Goal: Task Accomplishment & Management: Manage account settings

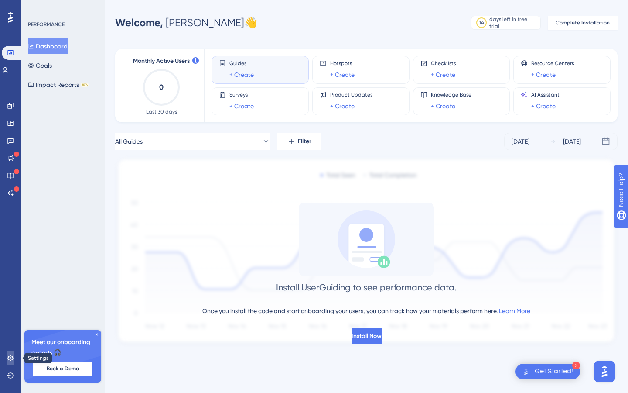
click at [13, 358] on icon at bounding box center [10, 358] width 6 height 6
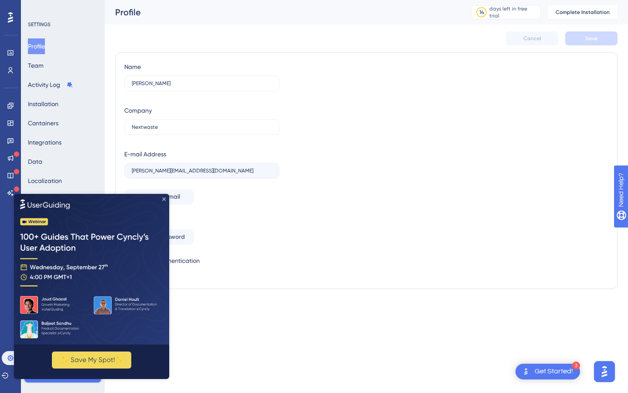
click at [162, 198] on icon "Close Preview" at bounding box center [163, 198] width 3 height 3
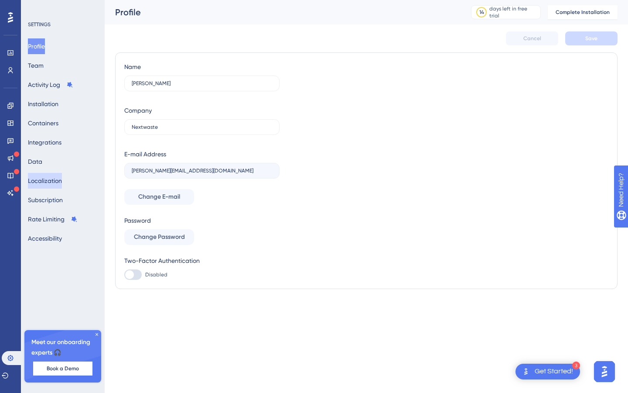
click at [55, 182] on button "Localization" at bounding box center [45, 181] width 34 height 16
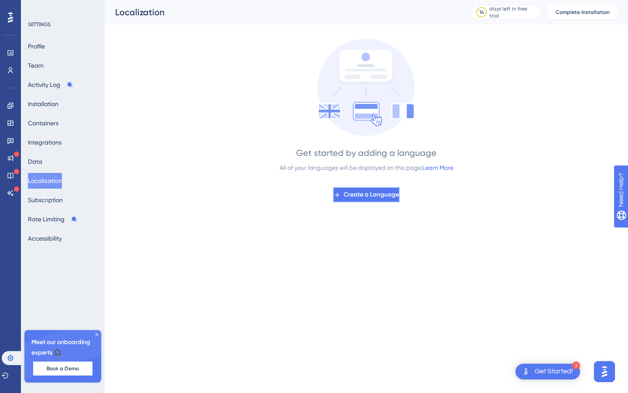
click at [358, 196] on span "Create a Language" at bounding box center [371, 194] width 55 height 10
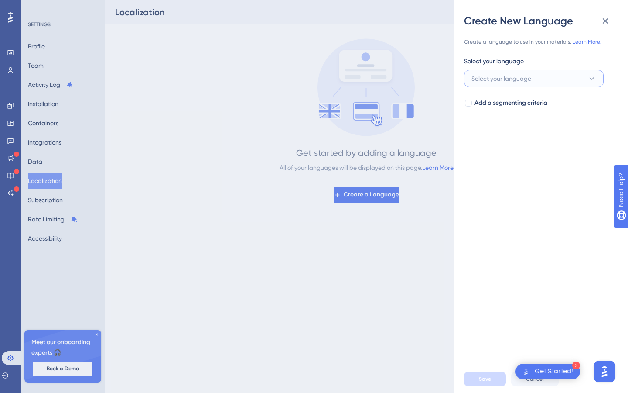
click at [492, 81] on span "Select your language" at bounding box center [502, 78] width 60 height 10
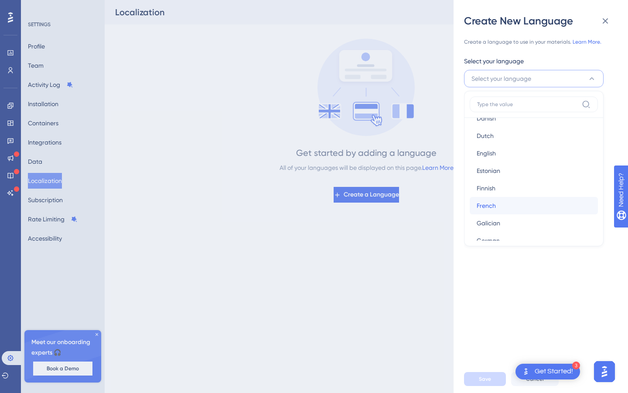
click at [490, 207] on span "French" at bounding box center [486, 205] width 19 height 10
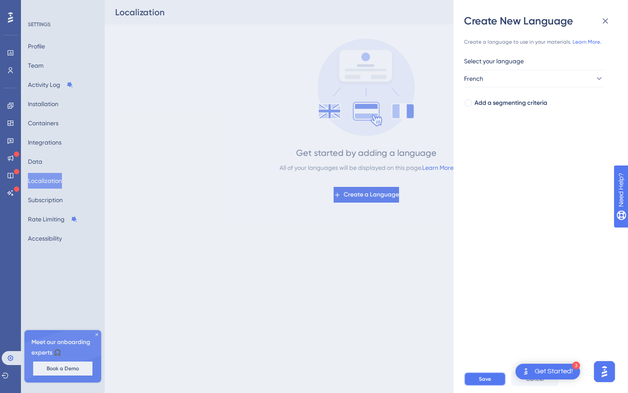
click at [483, 377] on span "Save" at bounding box center [485, 378] width 12 height 7
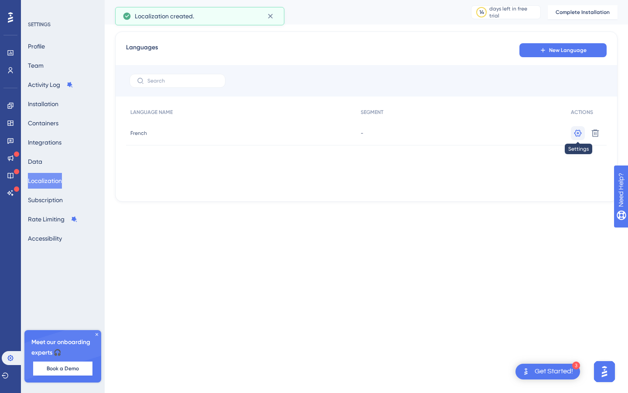
click at [580, 133] on icon at bounding box center [578, 133] width 9 height 9
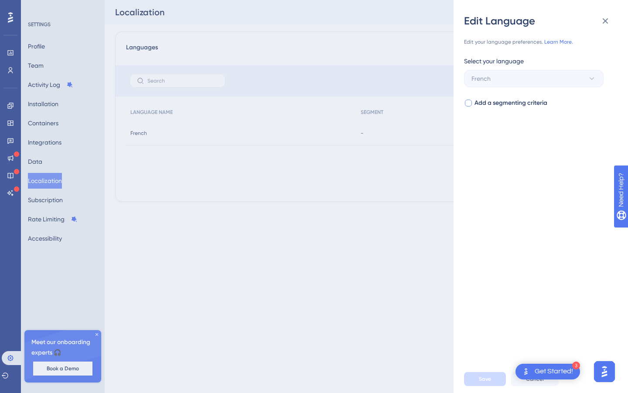
click at [470, 103] on div at bounding box center [468, 103] width 7 height 7
checkbox input "true"
click at [490, 141] on span "Select your segment" at bounding box center [500, 138] width 57 height 10
click at [542, 163] on input at bounding box center [527, 163] width 101 height 7
click at [605, 21] on icon at bounding box center [606, 21] width 6 height 6
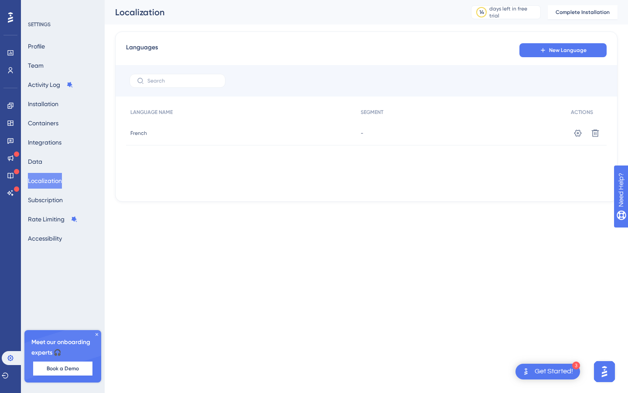
click at [325, 0] on html "3 Get Started! Performance Users Engagement Widgets Feedback Product Updates Kn…" at bounding box center [314, 0] width 628 height 0
click at [96, 334] on icon at bounding box center [97, 334] width 3 height 3
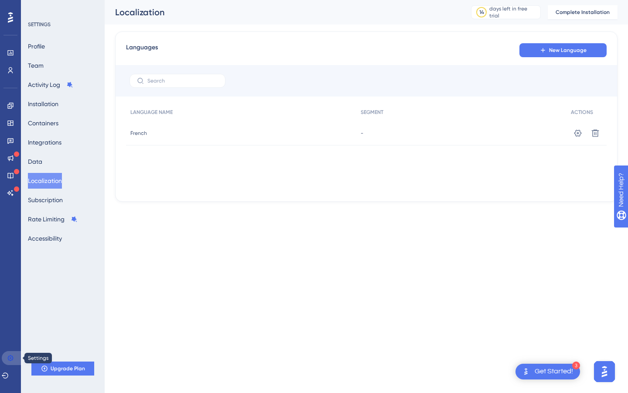
click at [8, 356] on icon at bounding box center [10, 358] width 6 height 6
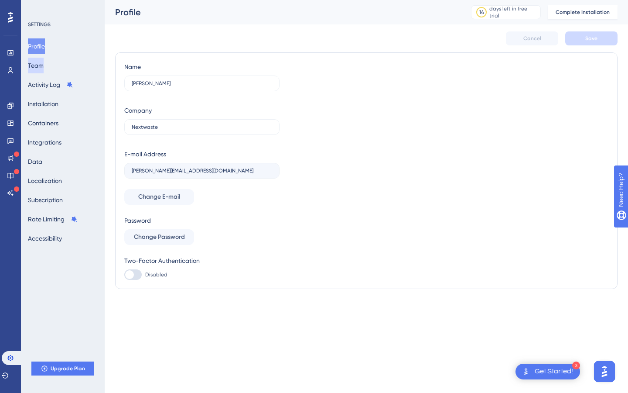
click at [44, 62] on button "Team" at bounding box center [36, 66] width 16 height 16
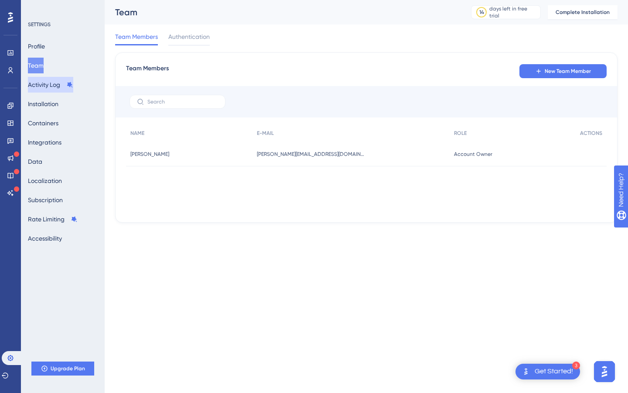
click at [43, 88] on button "Activity Log" at bounding box center [50, 85] width 45 height 16
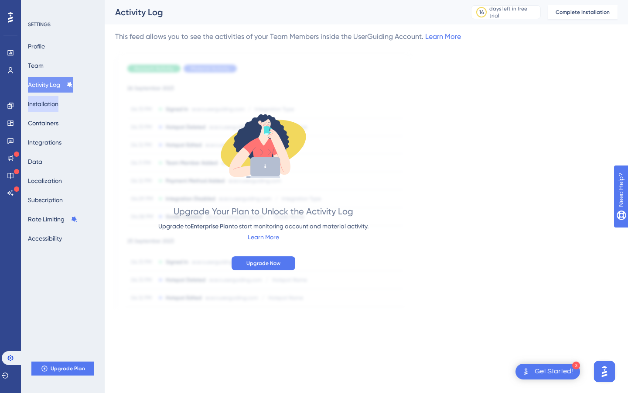
click at [44, 106] on button "Installation" at bounding box center [43, 104] width 31 height 16
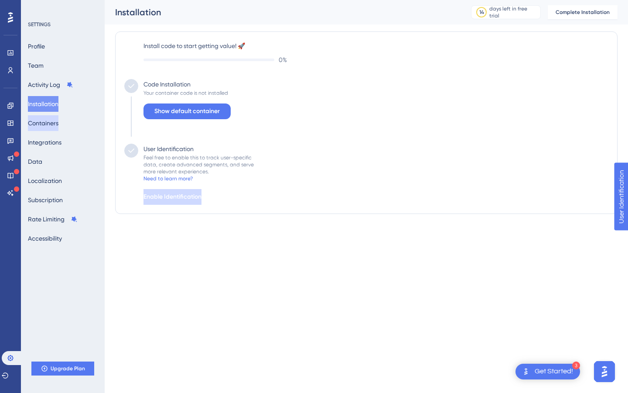
click at [50, 126] on button "Containers" at bounding box center [43, 123] width 31 height 16
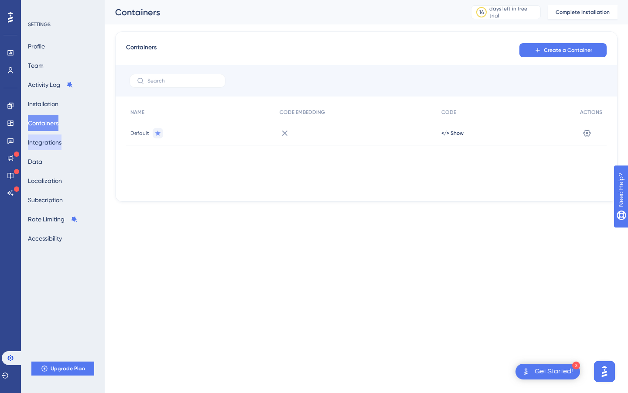
click at [54, 145] on button "Integrations" at bounding box center [45, 142] width 34 height 16
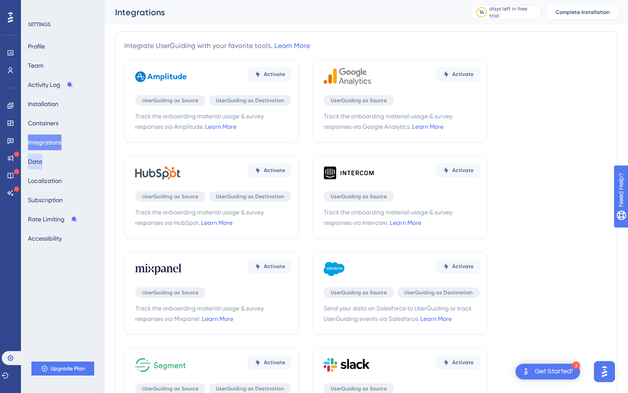
click at [42, 158] on button "Data" at bounding box center [35, 162] width 14 height 16
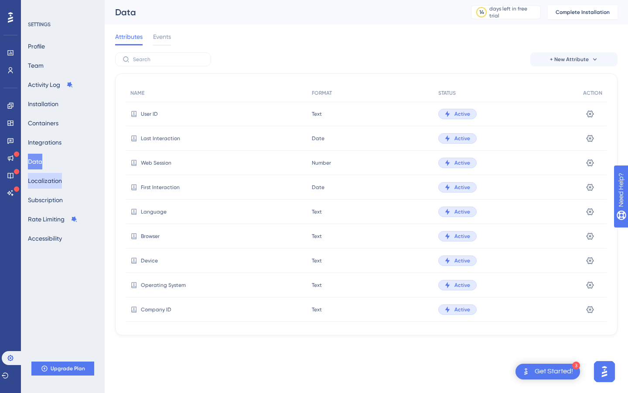
click at [47, 178] on button "Localization" at bounding box center [45, 181] width 34 height 16
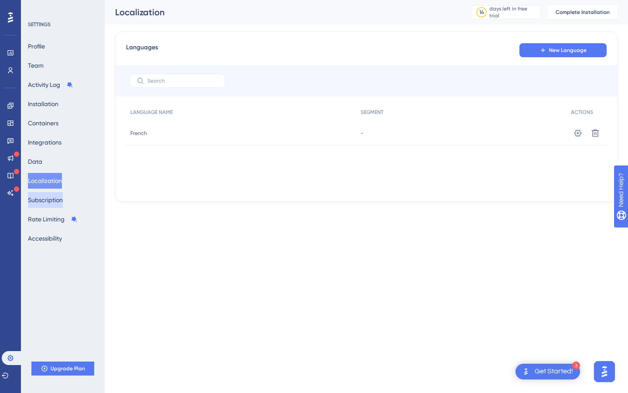
click at [47, 196] on button "Subscription" at bounding box center [45, 200] width 35 height 16
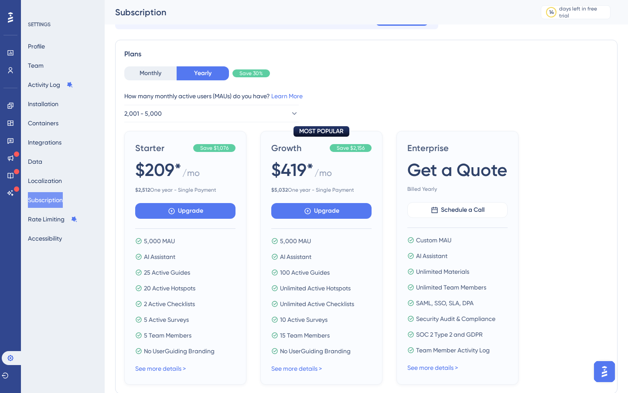
scroll to position [8, 0]
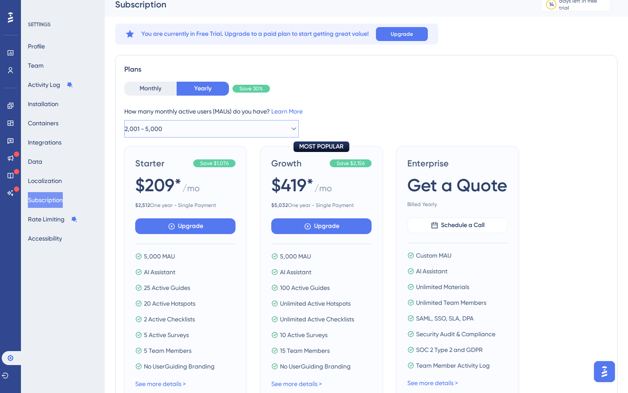
click at [162, 125] on span "2,001 - 5,000" at bounding box center [144, 129] width 38 height 10
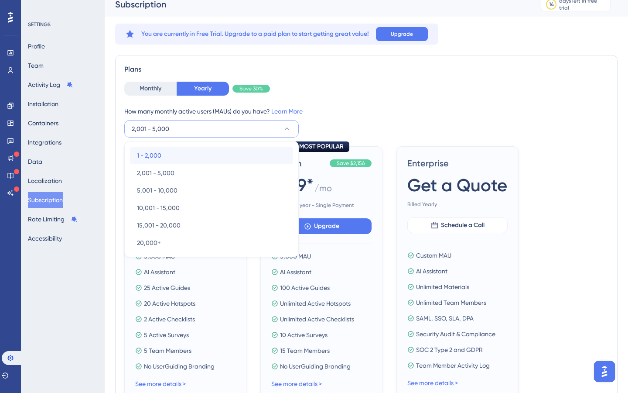
click at [151, 154] on span "1 - 2,000" at bounding box center [149, 155] width 24 height 10
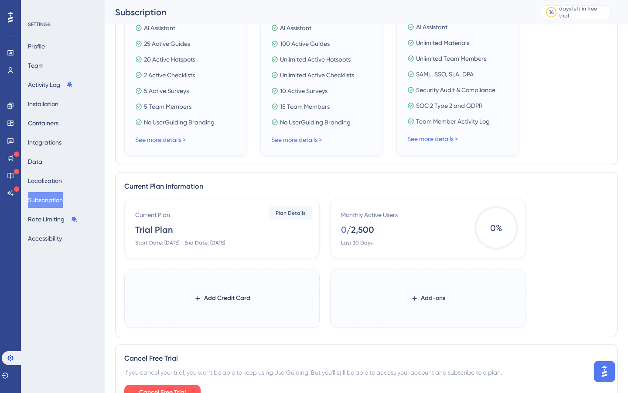
scroll to position [0, 0]
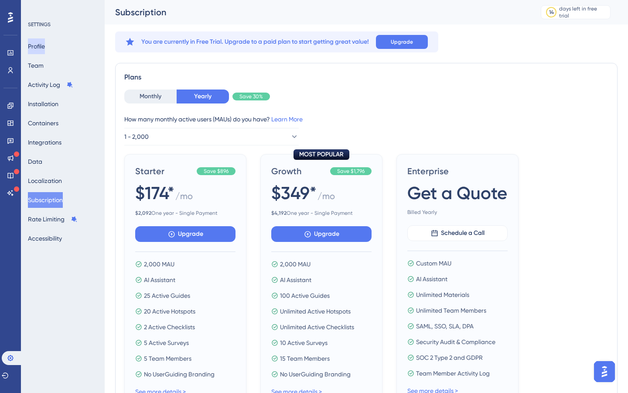
click at [42, 43] on button "Profile" at bounding box center [36, 46] width 17 height 16
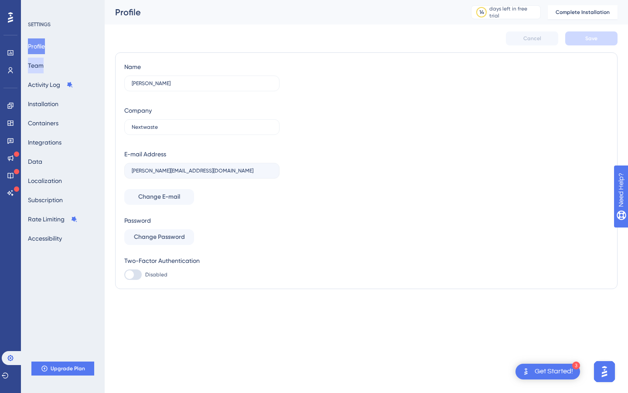
click at [44, 64] on button "Team" at bounding box center [36, 66] width 16 height 16
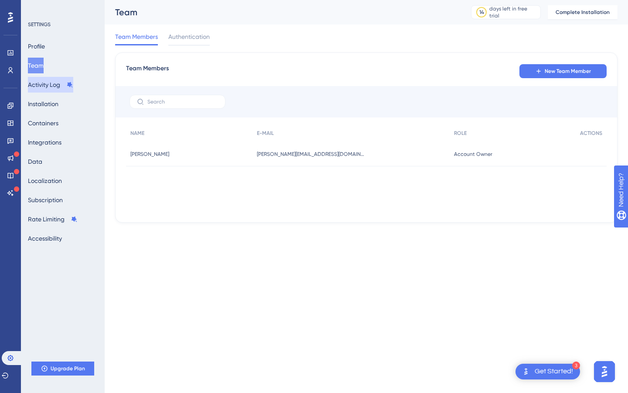
click at [46, 86] on button "Activity Log" at bounding box center [50, 85] width 45 height 16
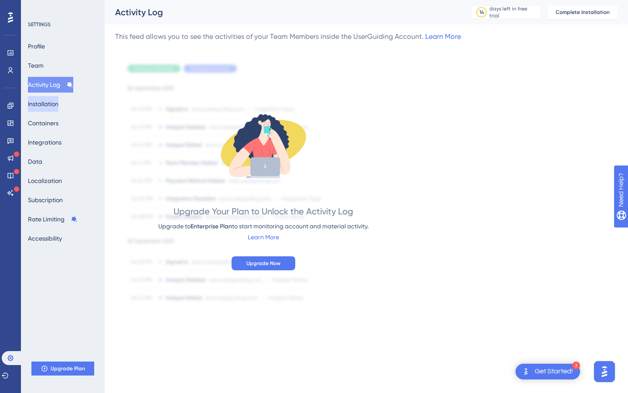
click at [48, 103] on button "Installation" at bounding box center [43, 104] width 31 height 16
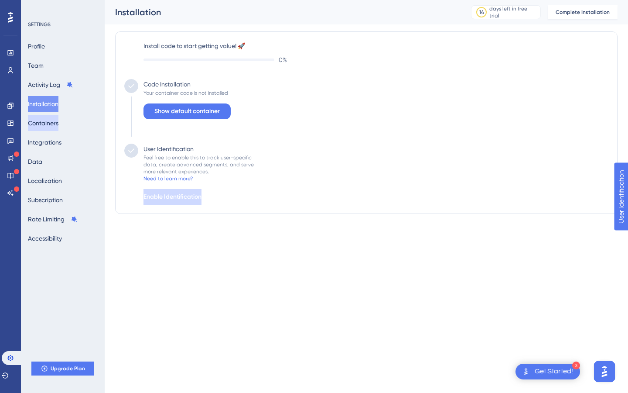
click at [49, 120] on button "Containers" at bounding box center [43, 123] width 31 height 16
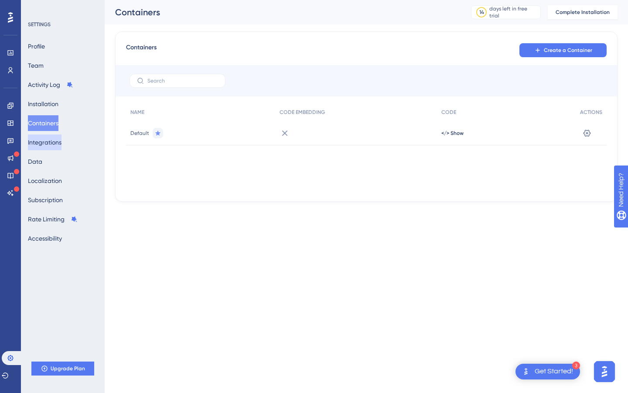
click at [52, 141] on button "Integrations" at bounding box center [45, 142] width 34 height 16
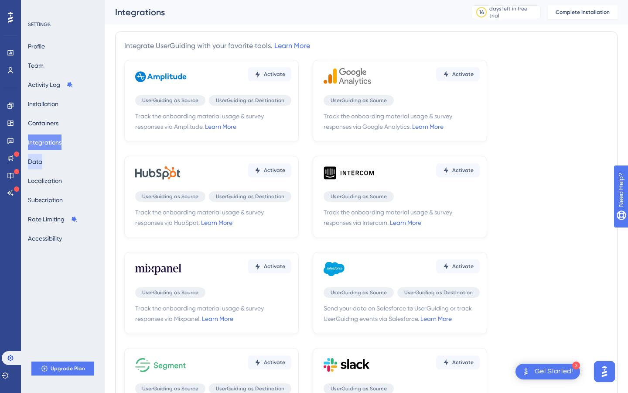
click at [42, 165] on button "Data" at bounding box center [35, 162] width 14 height 16
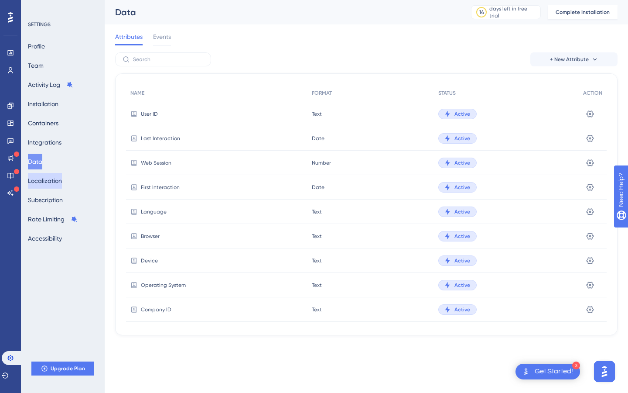
click at [47, 181] on button "Localization" at bounding box center [45, 181] width 34 height 16
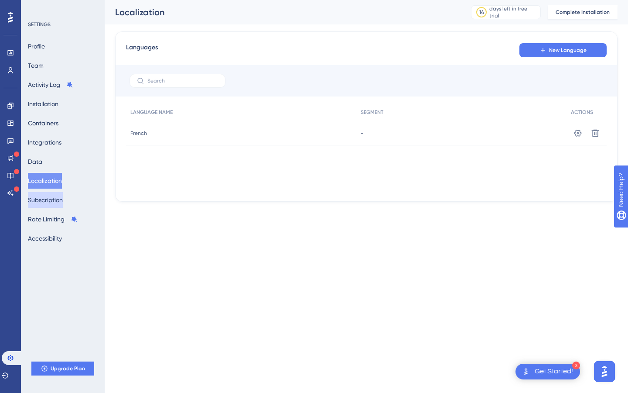
click at [46, 195] on button "Subscription" at bounding box center [45, 200] width 35 height 16
